Goal: Task Accomplishment & Management: Manage account settings

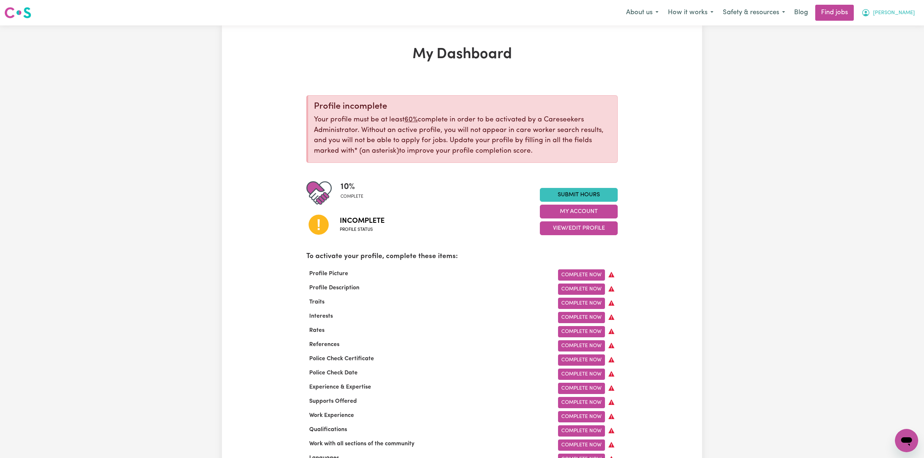
click at [912, 4] on nav "Menu About us How it works Safety & resources Blog Find jobs [PERSON_NAME]" at bounding box center [462, 12] width 924 height 25
click at [905, 17] on button "[PERSON_NAME]" at bounding box center [888, 12] width 63 height 15
click at [885, 58] on link "Logout" at bounding box center [890, 56] width 57 height 14
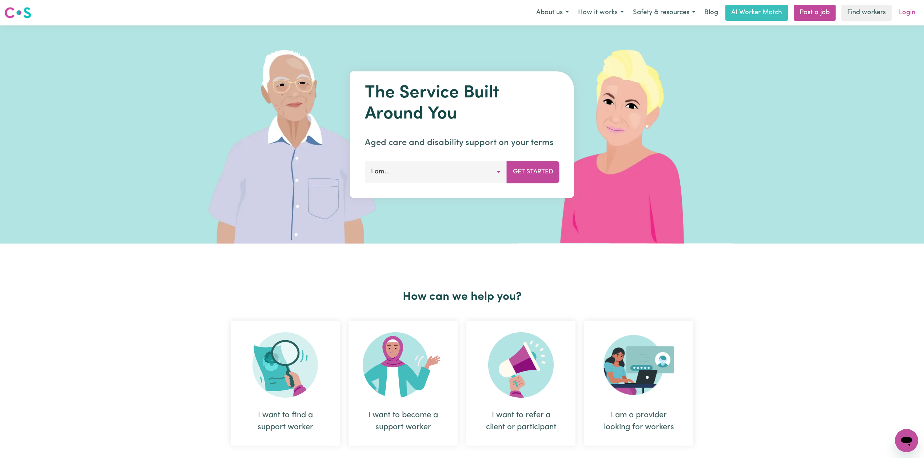
click at [901, 19] on link "Login" at bounding box center [906, 13] width 25 height 16
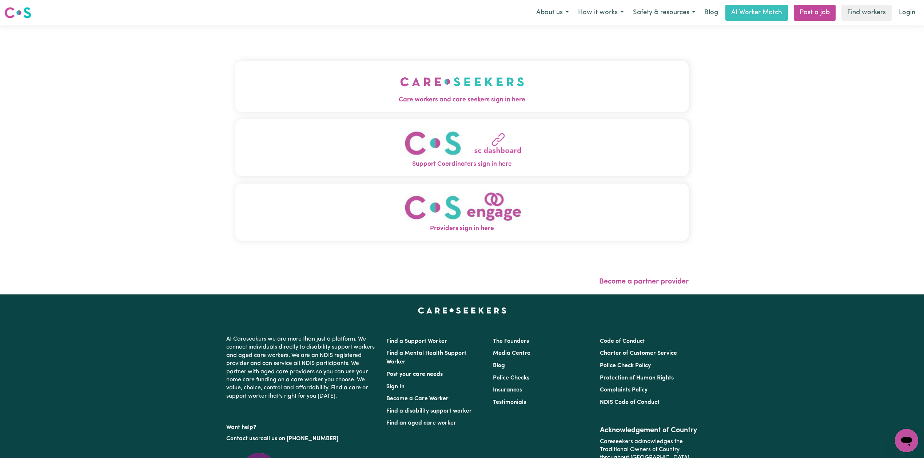
drag, startPoint x: 413, startPoint y: 55, endPoint x: 382, endPoint y: 61, distance: 32.4
click at [412, 56] on div "Care workers and care seekers sign in here Support Coordinators sign in here Pr…" at bounding box center [461, 154] width 453 height 229
click at [348, 82] on button "Care workers and care seekers sign in here" at bounding box center [461, 86] width 453 height 51
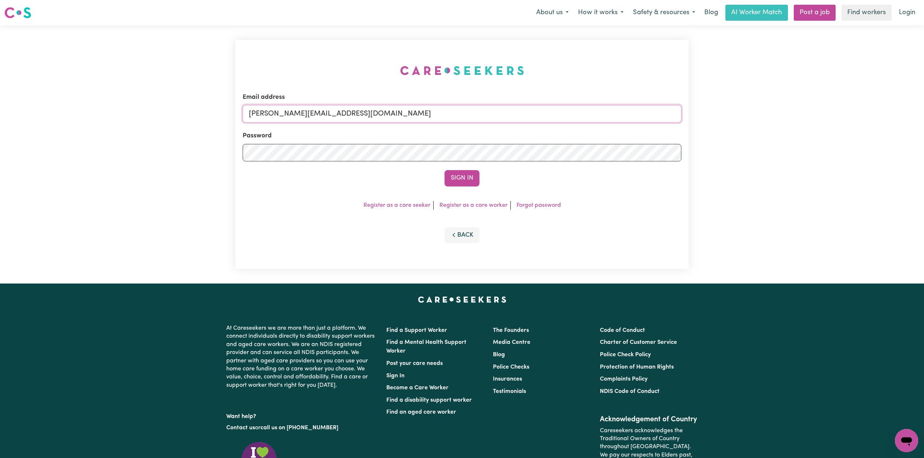
click at [360, 111] on input "[PERSON_NAME][EMAIL_ADDRESS][DOMAIN_NAME]" at bounding box center [462, 113] width 439 height 17
drag, startPoint x: 288, startPoint y: 112, endPoint x: 536, endPoint y: 124, distance: 248.0
click at [536, 124] on form "Email address Superuser~[EMAIL_ADDRESS][DOMAIN_NAME] Password Sign In" at bounding box center [462, 140] width 439 height 94
type input "Superuser~[EMAIL_ADDRESS][DOMAIN_NAME]"
click at [444, 170] on button "Sign In" at bounding box center [461, 178] width 35 height 16
